Goal: Navigation & Orientation: Find specific page/section

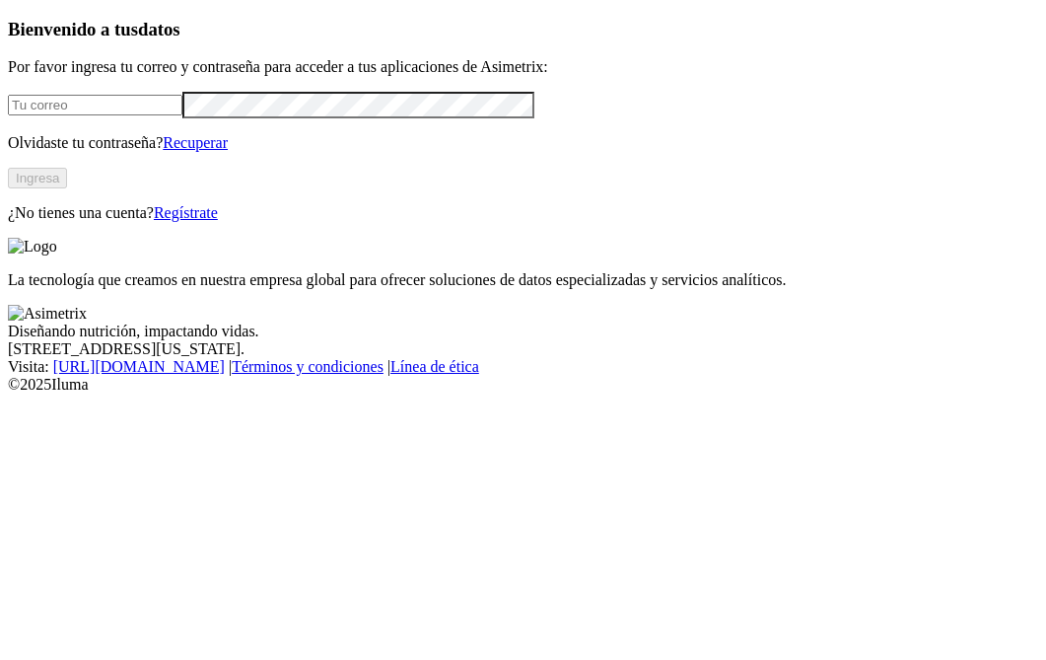
type input "juan.fernandez@premex.co"
click at [67, 188] on button "Ingresa" at bounding box center [37, 178] width 59 height 21
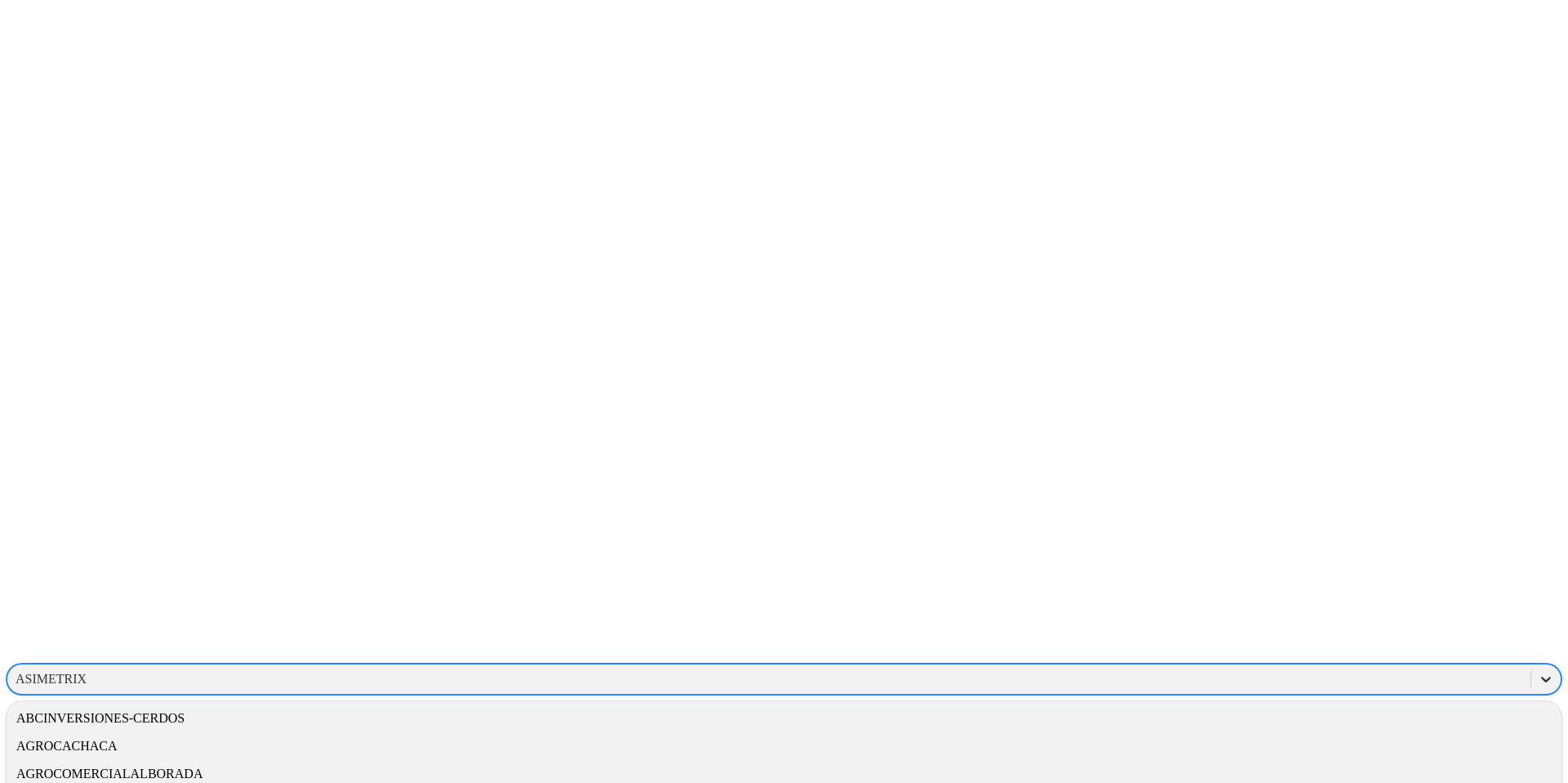
click at [866, 546] on icon at bounding box center [1546, 679] width 17 height 17
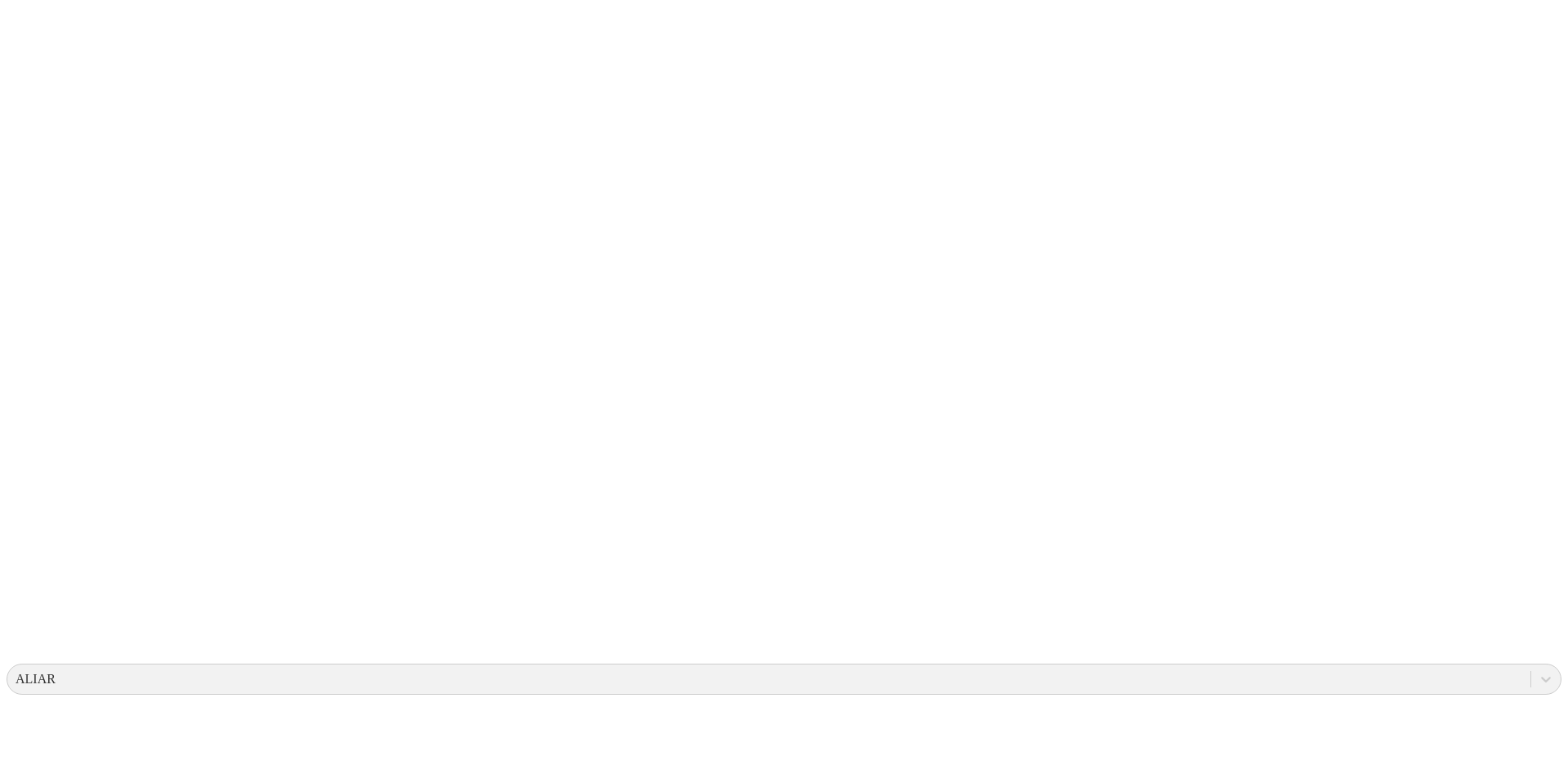
click at [866, 546] on icon at bounding box center [1546, 679] width 17 height 17
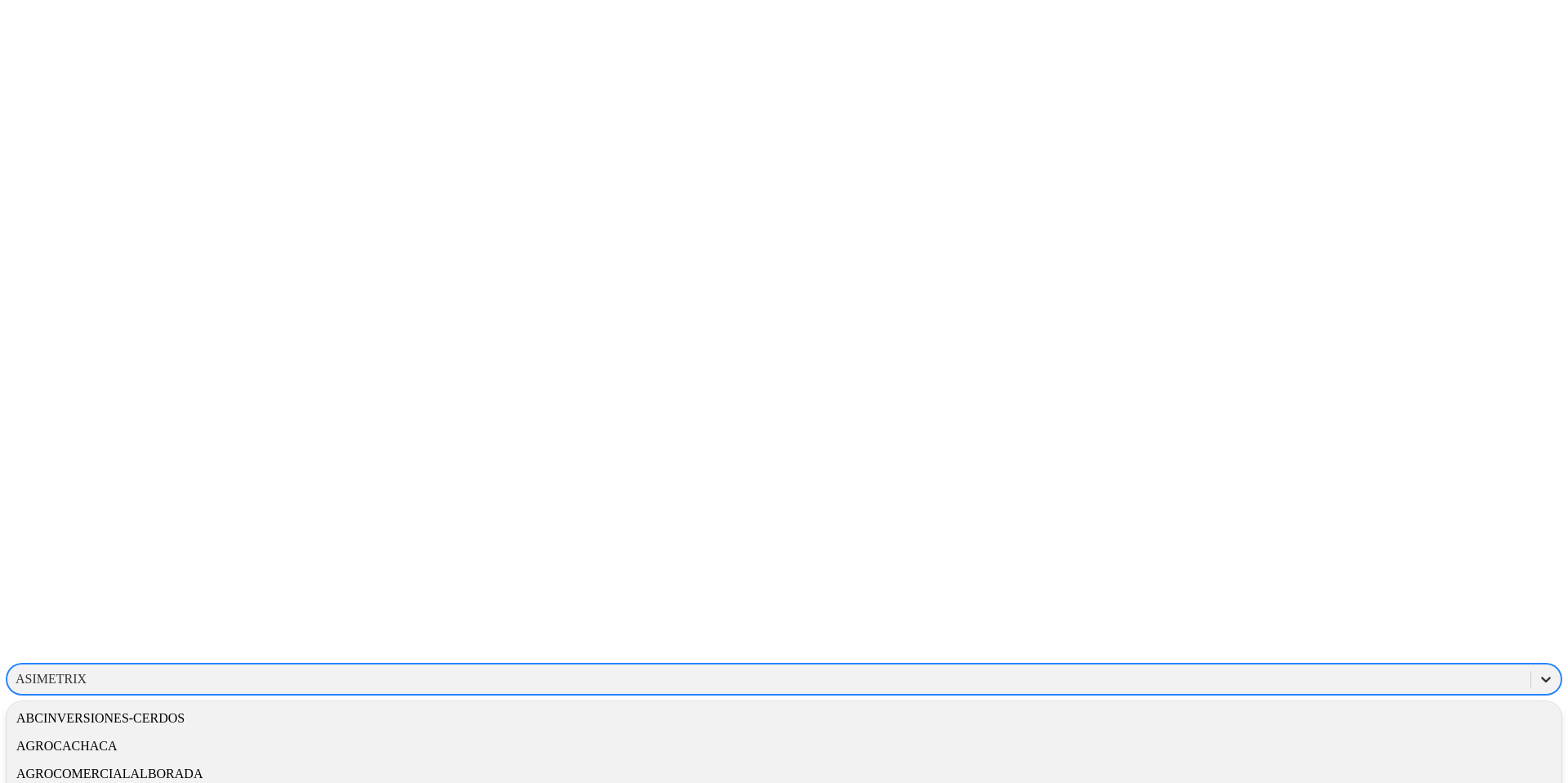
click at [1538, 671] on icon at bounding box center [1546, 679] width 17 height 17
